Goal: Task Accomplishment & Management: Complete application form

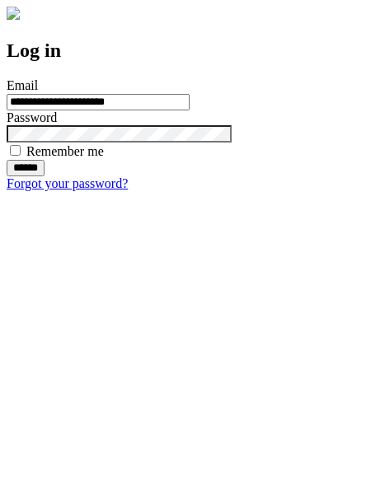
type input "**********"
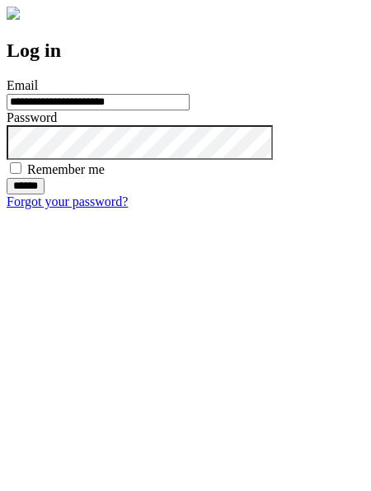
click at [44, 194] on input "******" at bounding box center [26, 186] width 38 height 16
